Goal: Task Accomplishment & Management: Manage account settings

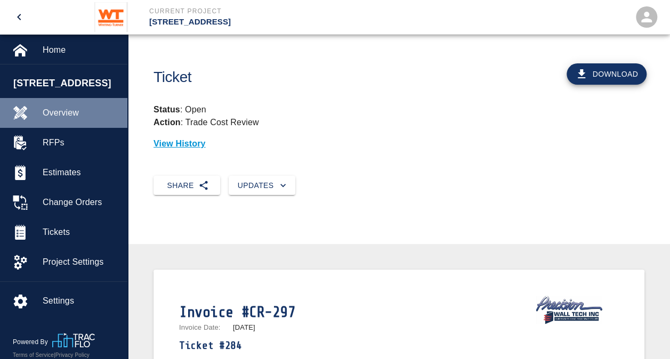
click at [59, 111] on span "Overview" at bounding box center [81, 113] width 76 height 13
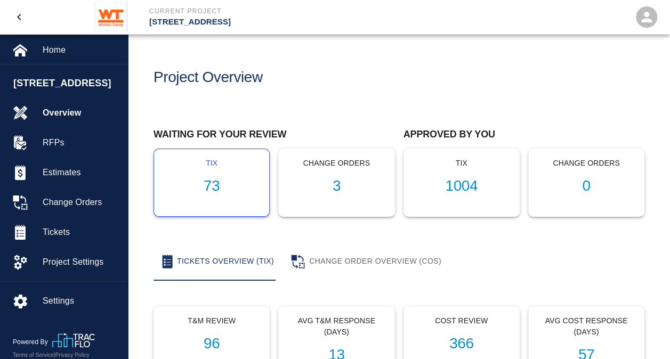
click at [215, 182] on h1 "73" at bounding box center [212, 186] width 98 height 18
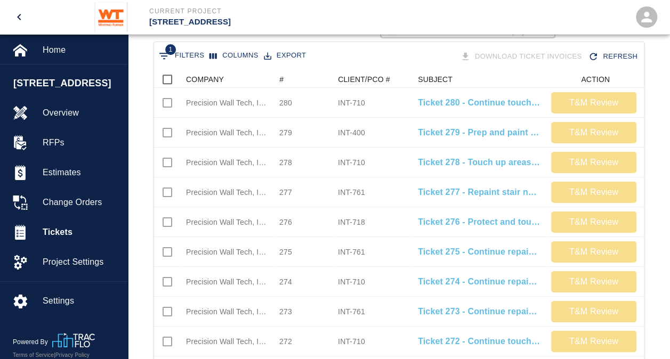
scroll to position [204, 0]
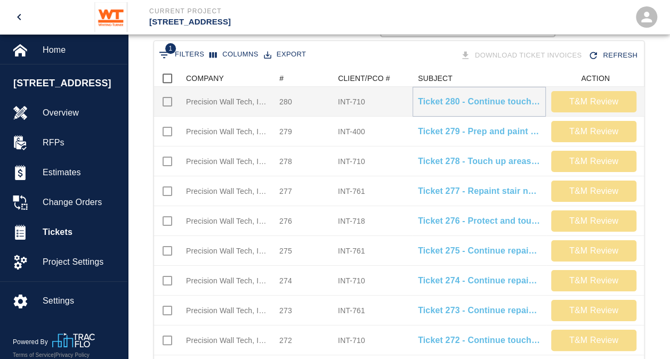
click at [490, 104] on p "Ticket 280 - Continue touching up areas on floors 3, 4, 8, B1, G1" at bounding box center [479, 101] width 123 height 13
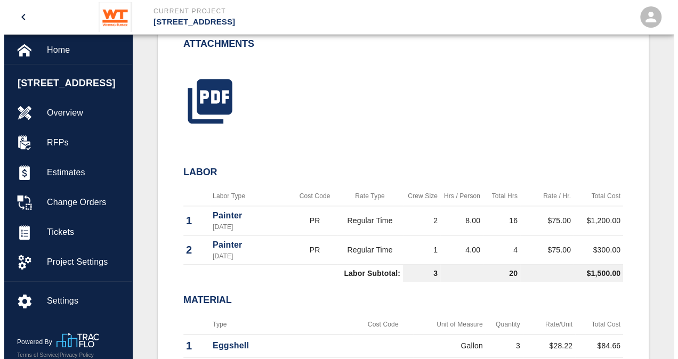
scroll to position [481, 0]
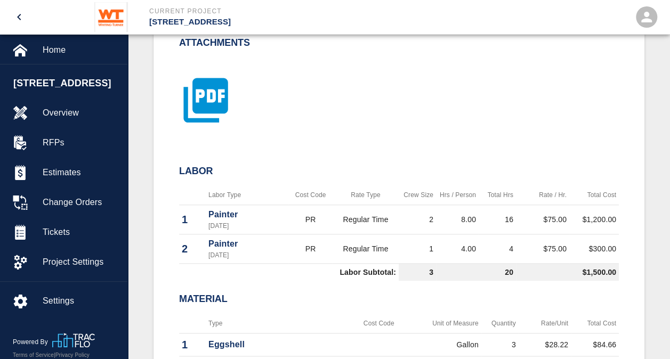
click at [215, 100] on icon "button" at bounding box center [205, 100] width 53 height 53
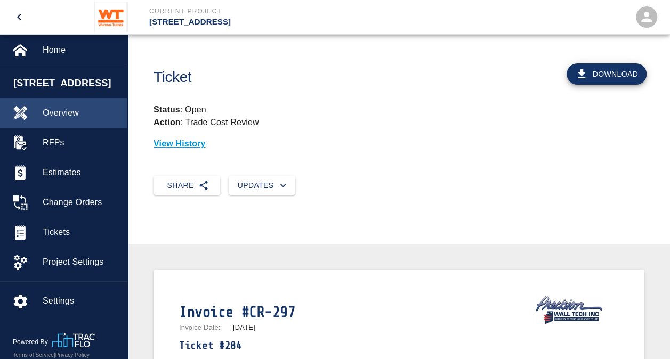
click at [59, 111] on span "Overview" at bounding box center [81, 113] width 76 height 13
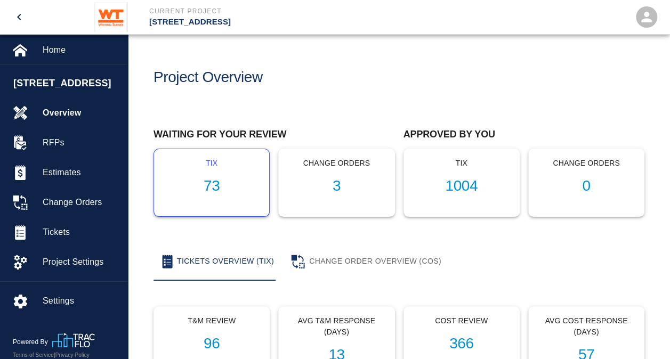
click at [216, 190] on h1 "73" at bounding box center [212, 186] width 98 height 18
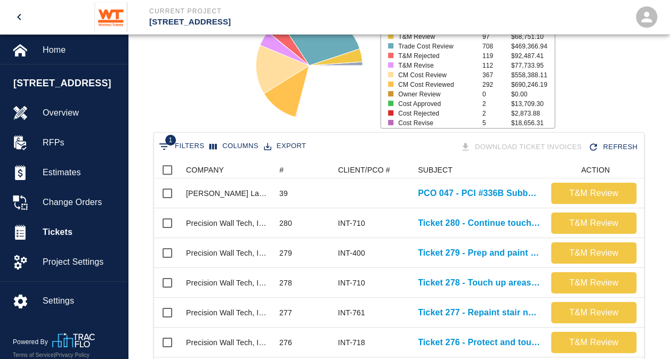
scroll to position [115, 0]
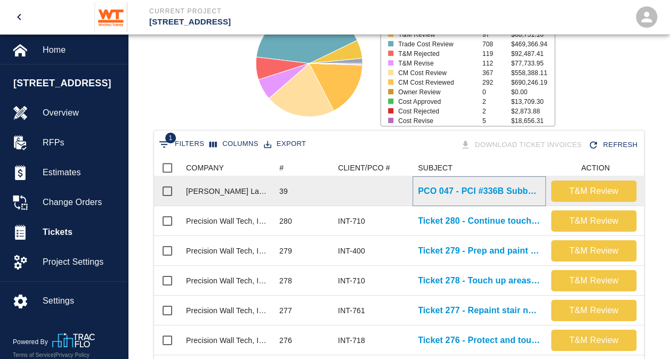
click at [461, 188] on p "PCO 047 - PCI #336B Subbase Repair at 2nd & H St" at bounding box center [479, 191] width 123 height 13
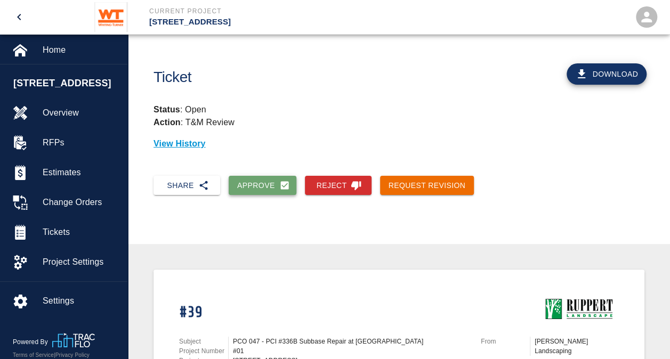
click at [263, 182] on button "Approve" at bounding box center [263, 186] width 68 height 20
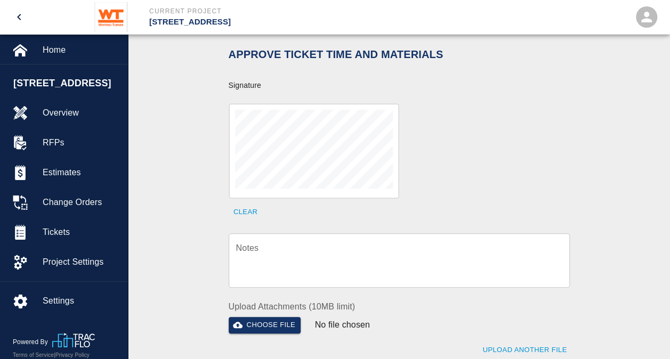
scroll to position [328, 0]
click at [320, 250] on textarea "Notes" at bounding box center [399, 259] width 326 height 37
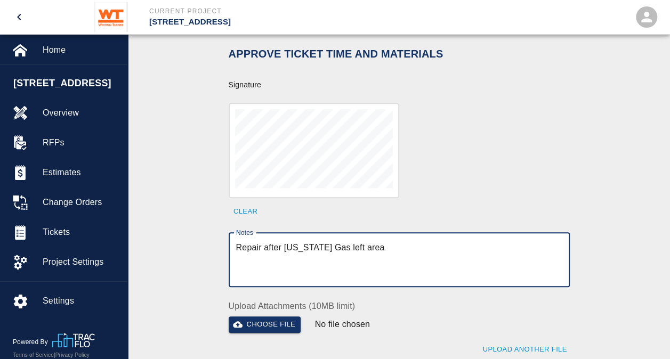
type textarea "Repair after washington Gas left area"
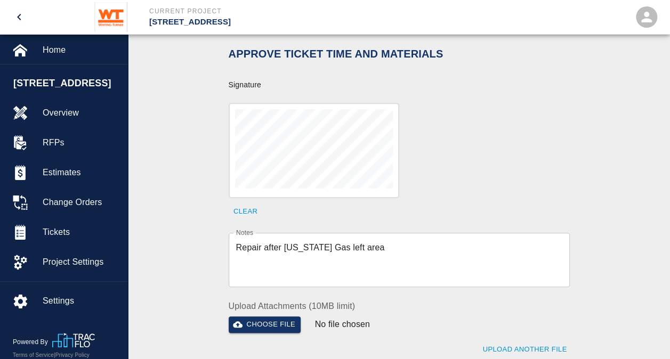
click at [199, 255] on div "Signature acknowledges time and material used, but does not change contractual …" at bounding box center [398, 158] width 491 height 464
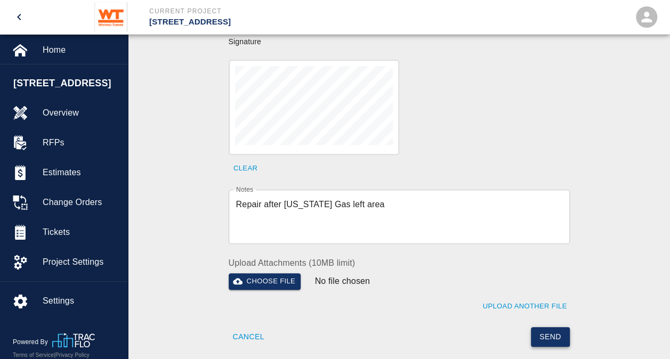
click at [549, 327] on button "Send" at bounding box center [550, 337] width 39 height 20
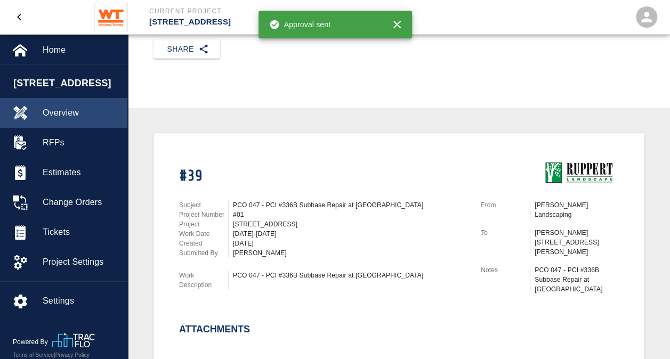
scroll to position [136, 0]
click at [62, 110] on span "Overview" at bounding box center [81, 113] width 76 height 13
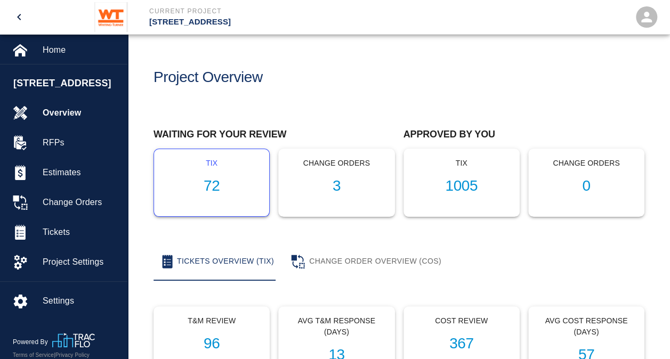
click at [210, 190] on h1 "72" at bounding box center [212, 186] width 98 height 18
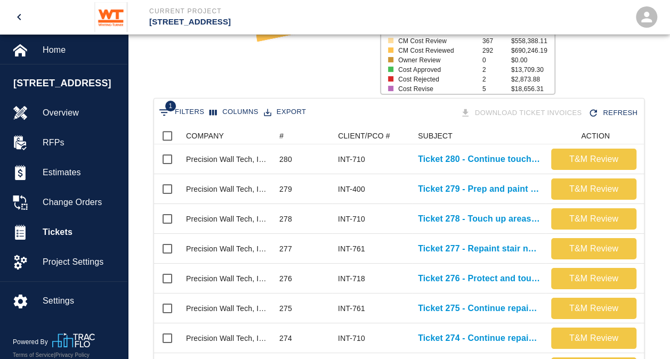
scroll to position [156, 0]
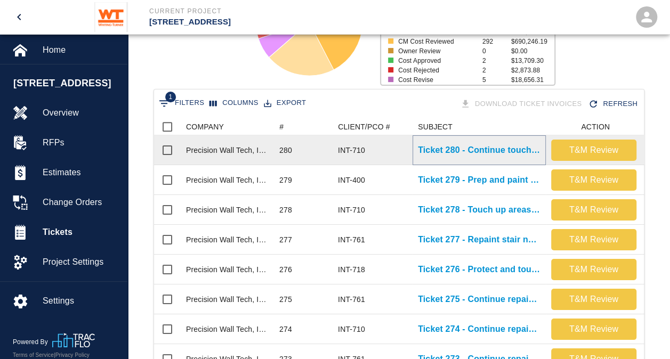
click at [435, 152] on p "Ticket 280 - Continue touching up areas on floors 3, 4, 8, B1, G1" at bounding box center [479, 150] width 123 height 13
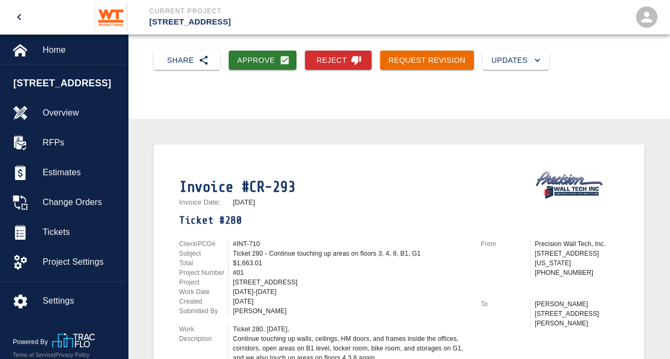
scroll to position [121, 0]
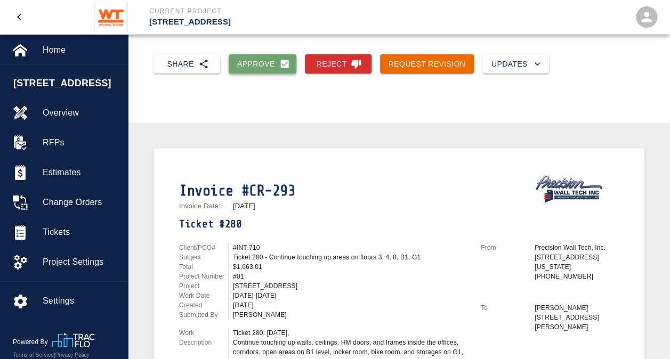
click at [260, 65] on button "Approve" at bounding box center [263, 64] width 68 height 20
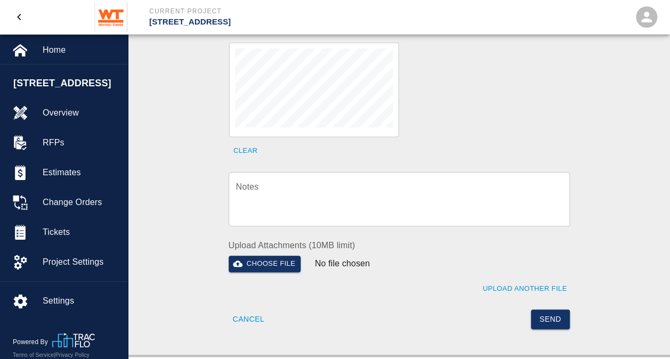
scroll to position [393, 0]
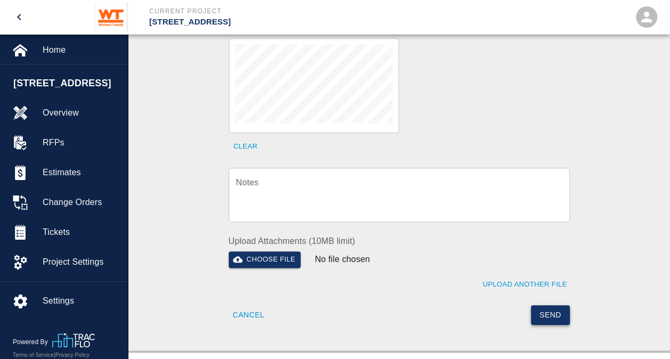
click at [558, 305] on button "Send" at bounding box center [550, 315] width 39 height 20
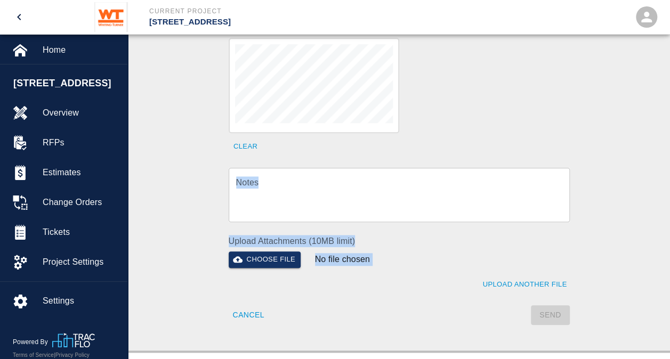
drag, startPoint x: 558, startPoint y: 299, endPoint x: 422, endPoint y: 143, distance: 208.1
click at [422, 143] on div "Approve Ticket Time and Materials Signature Clear Notes x Notes Upload Attachme…" at bounding box center [393, 144] width 354 height 362
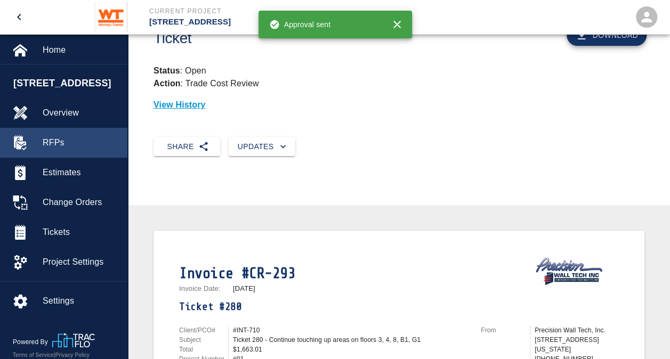
scroll to position [0, 0]
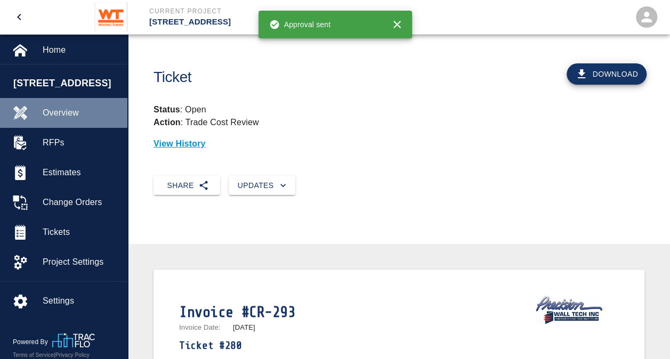
click at [58, 114] on span "Overview" at bounding box center [81, 113] width 76 height 13
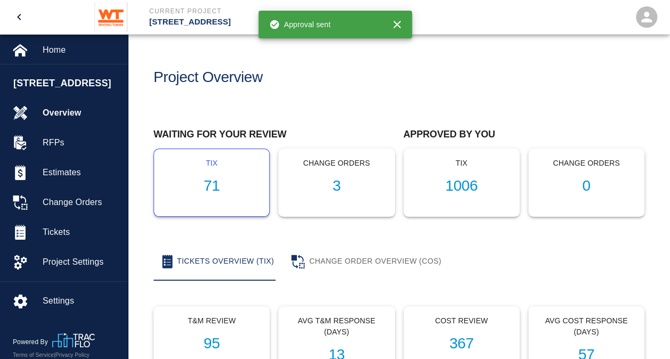
click at [217, 190] on h1 "71" at bounding box center [212, 186] width 98 height 18
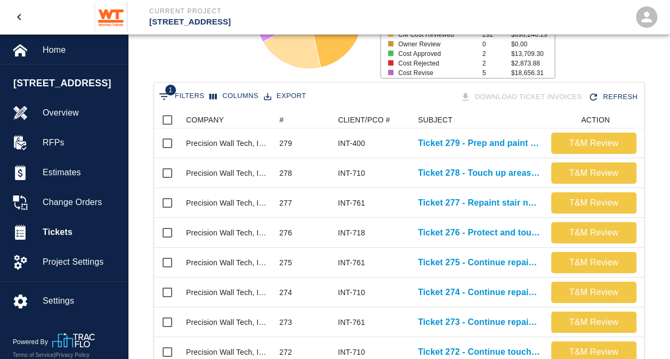
scroll to position [163, 0]
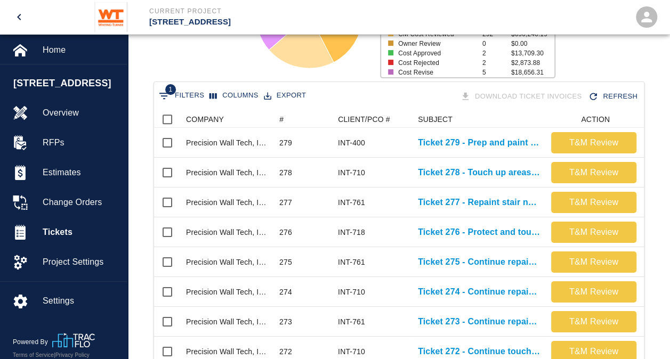
click at [171, 94] on span "1" at bounding box center [170, 89] width 11 height 11
select select "id"
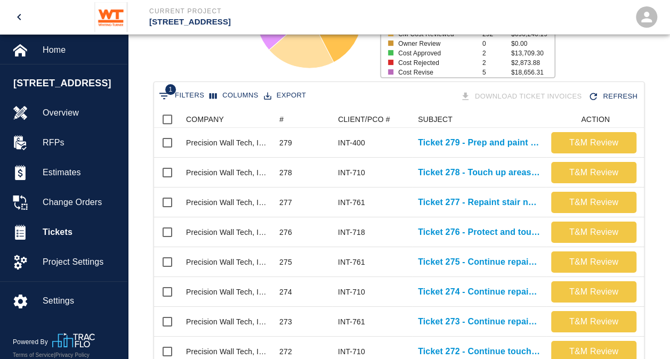
select select "isAnyOf"
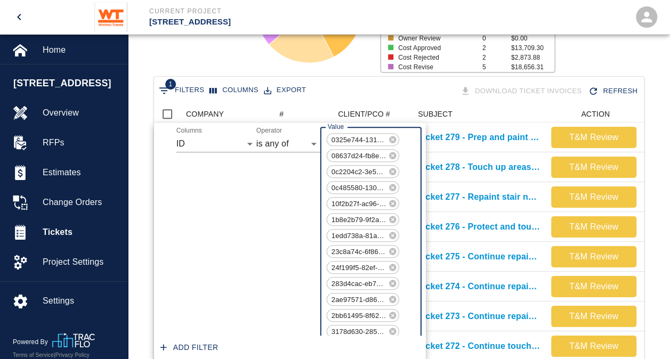
scroll to position [960, 0]
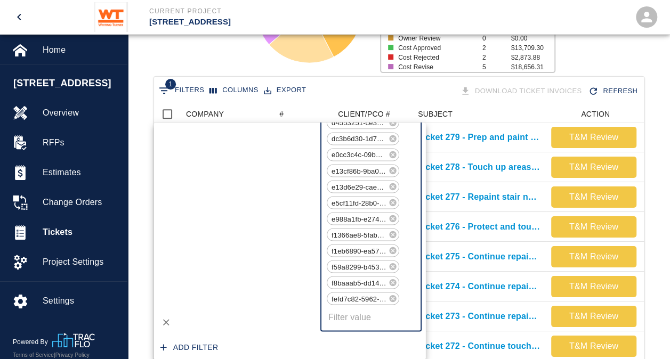
click at [171, 94] on button "1 Filters" at bounding box center [181, 90] width 51 height 17
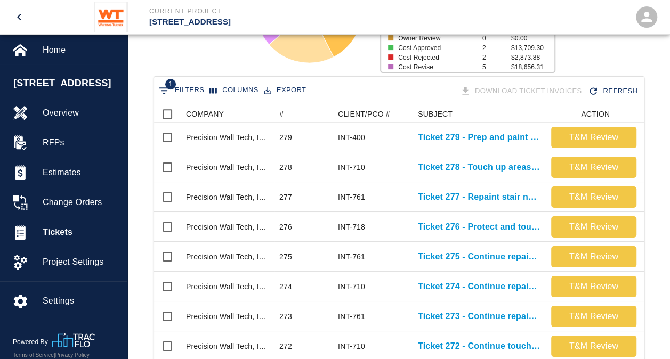
click at [196, 53] on div "Status # $ Attached to CO 27 $39,556.99 Draft 0 $0.00 T&M Review 95 $67,088.09 …" at bounding box center [394, 5] width 550 height 142
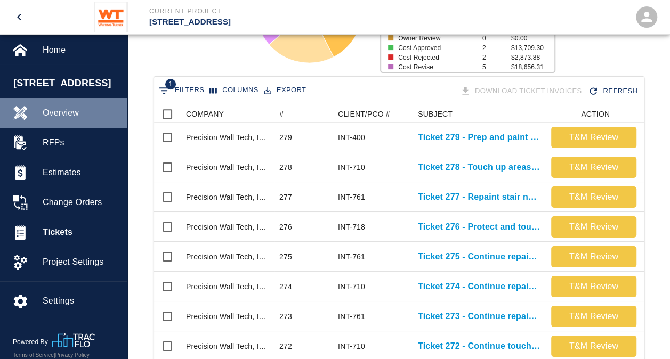
click at [62, 120] on div "Overview" at bounding box center [63, 113] width 127 height 30
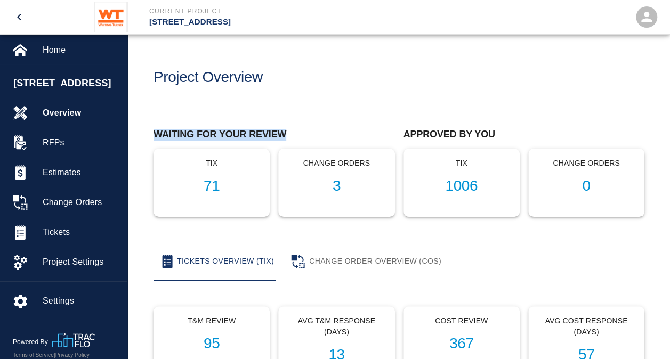
drag, startPoint x: 334, startPoint y: 105, endPoint x: 346, endPoint y: 80, distance: 28.1
click at [346, 80] on main "Project Overview Waiting for your review tix 71 Change Orders 3 Approved by you…" at bounding box center [399, 179] width 542 height 359
drag, startPoint x: 346, startPoint y: 80, endPoint x: 321, endPoint y: 69, distance: 27.4
click at [321, 69] on div "Project Overview" at bounding box center [270, 73] width 250 height 43
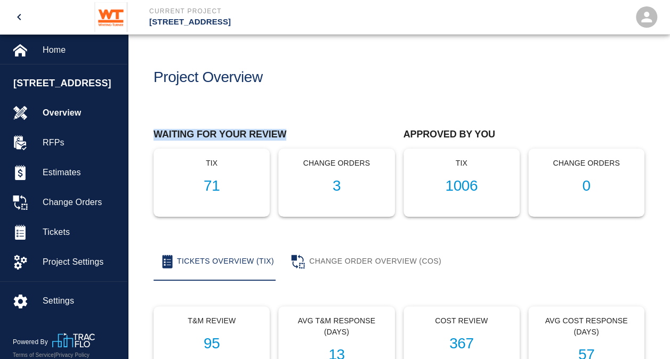
click at [304, 94] on div "Project Overview" at bounding box center [270, 73] width 250 height 43
